Goal: Navigation & Orientation: Find specific page/section

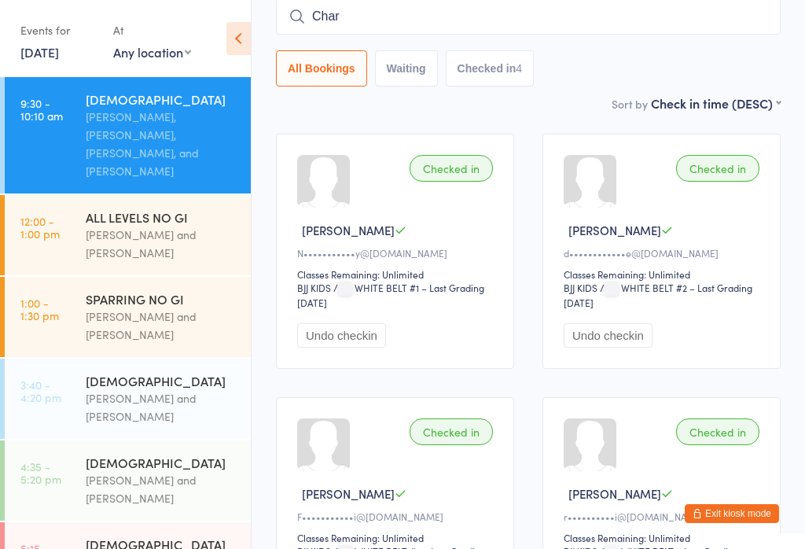
click at [706, 515] on button "Exit kiosk mode" at bounding box center [732, 513] width 94 height 19
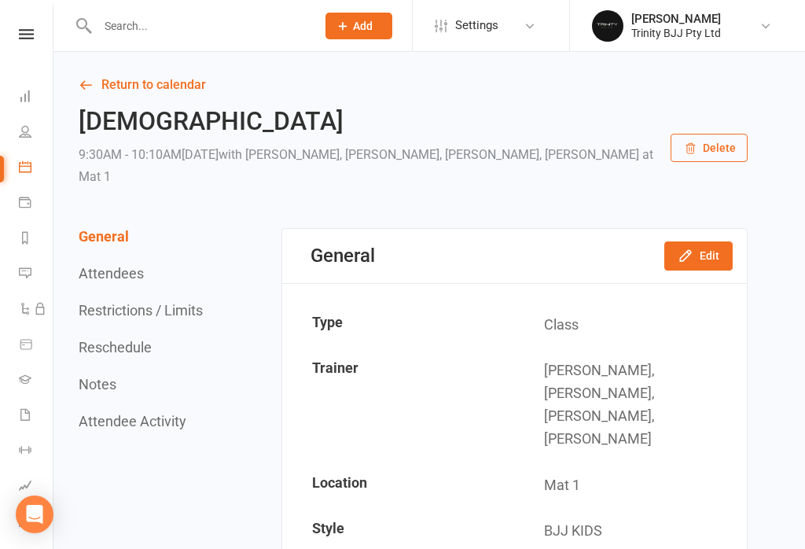
click at [36, 107] on link "Dashboard" at bounding box center [36, 97] width 35 height 35
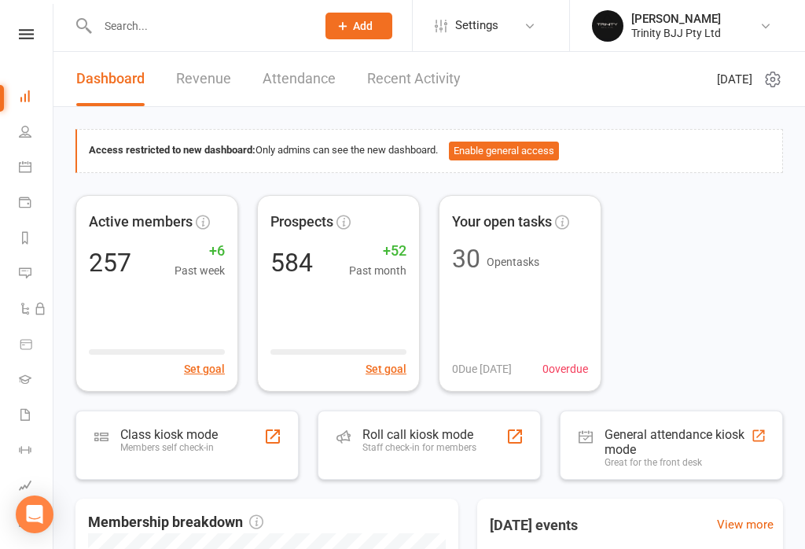
click at [25, 128] on icon at bounding box center [25, 131] width 13 height 13
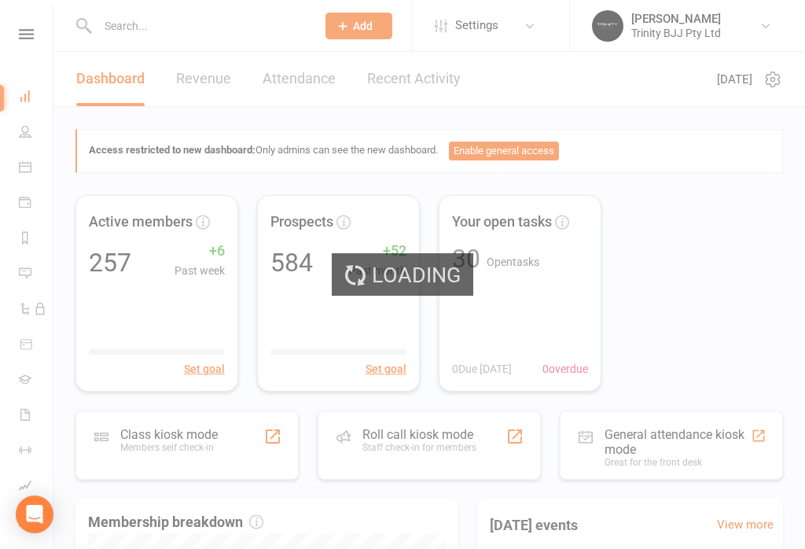
select select "100"
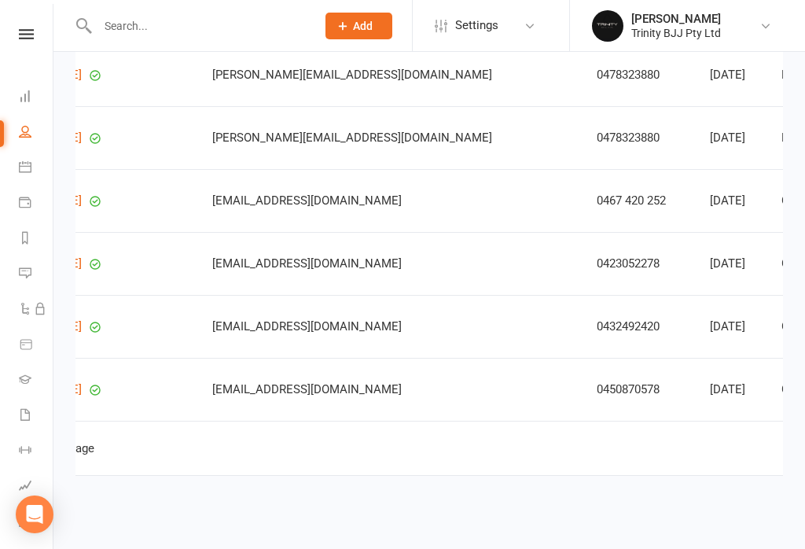
scroll to position [0, 158]
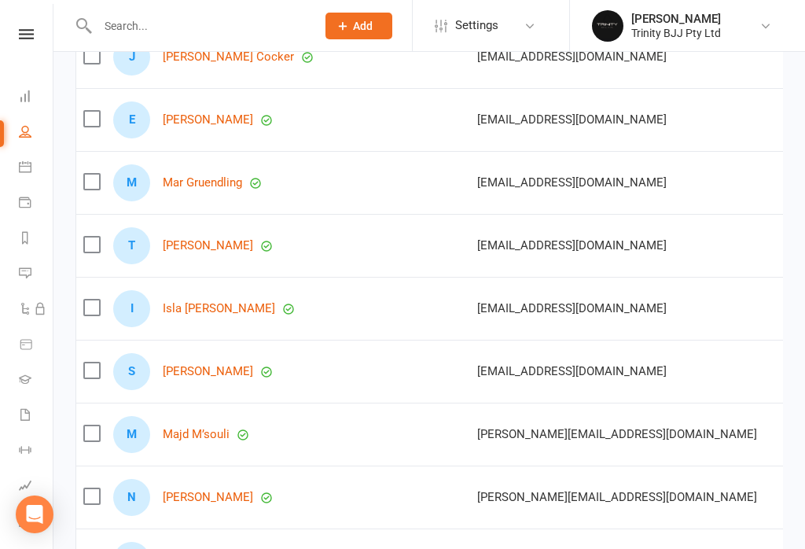
scroll to position [0, 0]
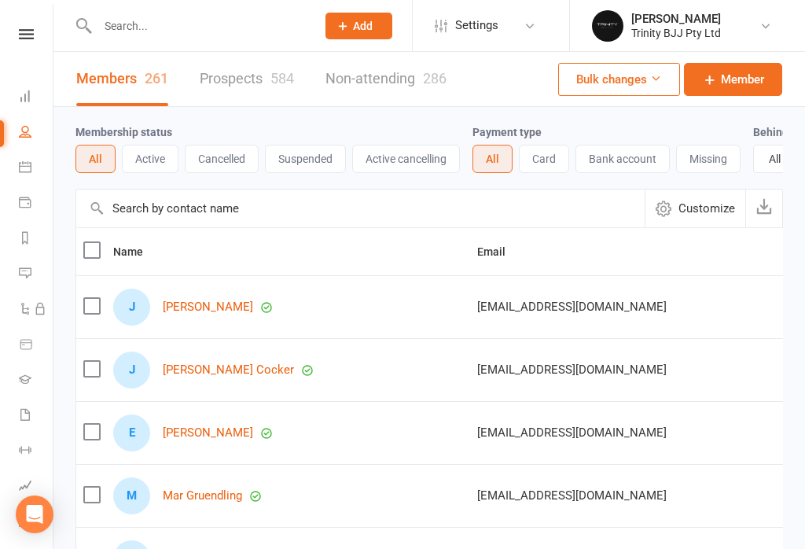
click at [28, 96] on icon at bounding box center [25, 96] width 13 height 13
